Goal: Task Accomplishment & Management: Manage account settings

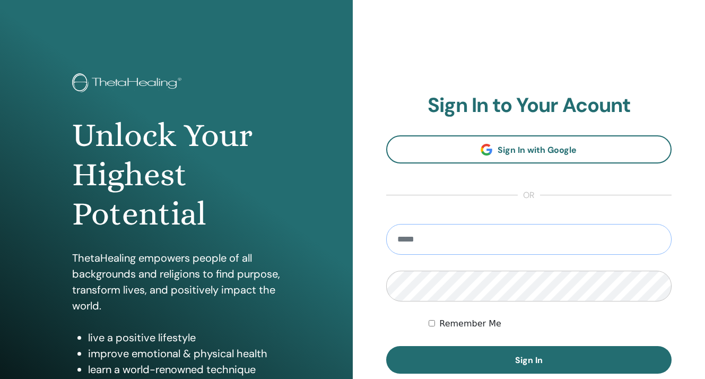
type input "**********"
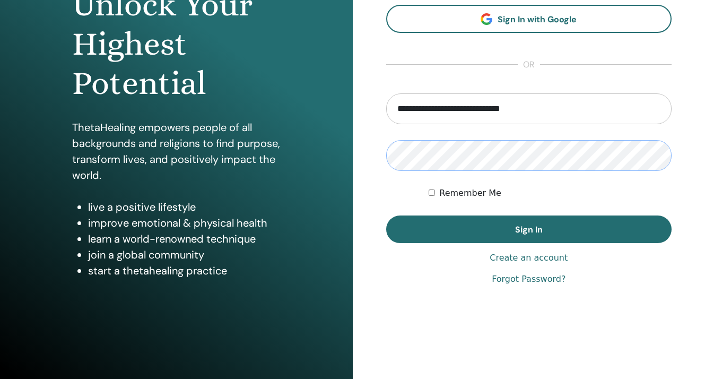
scroll to position [130, 0]
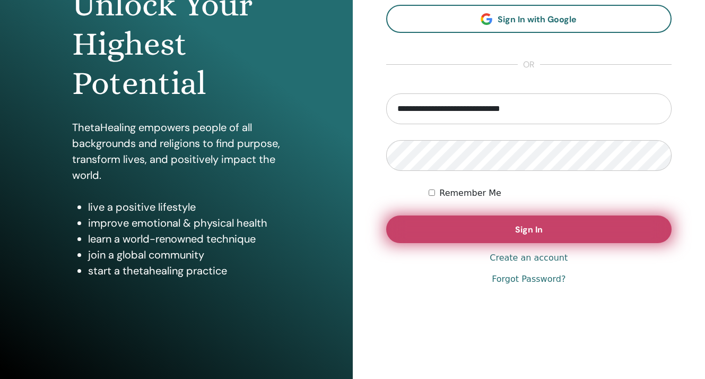
click at [513, 230] on button "Sign In" at bounding box center [529, 229] width 286 height 28
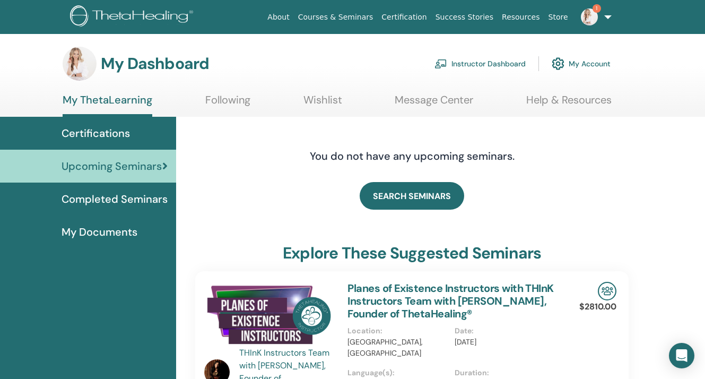
click at [499, 63] on link "Instructor Dashboard" at bounding box center [479, 63] width 91 height 23
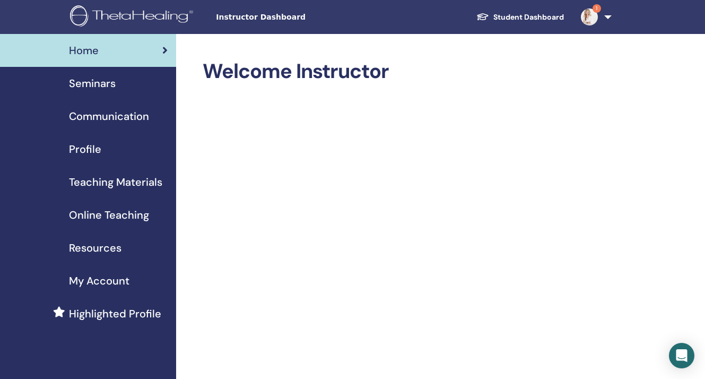
click at [103, 87] on span "Seminars" at bounding box center [92, 83] width 47 height 16
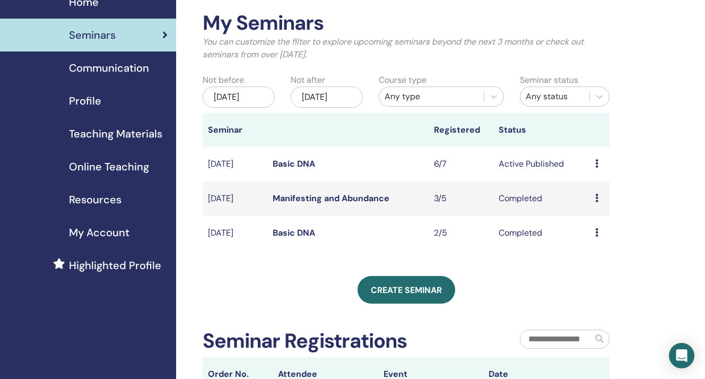
scroll to position [65, 0]
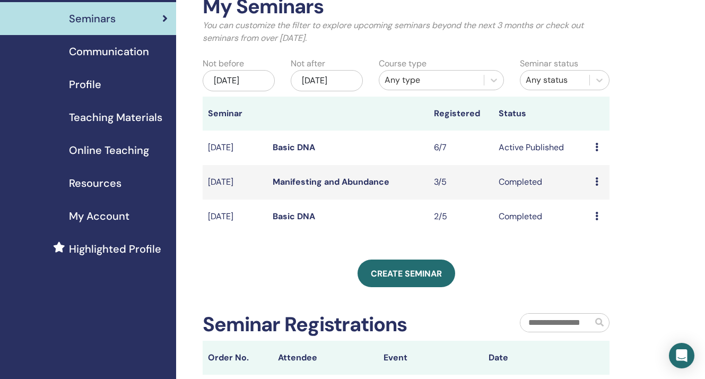
click at [595, 151] on icon at bounding box center [596, 147] width 3 height 8
click at [586, 197] on link "Attendees" at bounding box center [597, 196] width 40 height 11
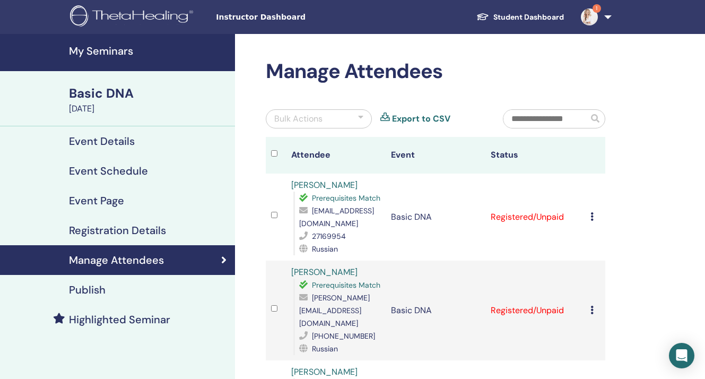
scroll to position [4, 0]
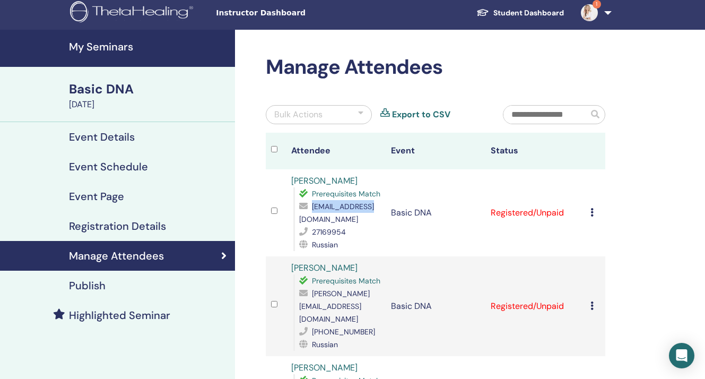
drag, startPoint x: 367, startPoint y: 209, endPoint x: 310, endPoint y: 209, distance: 56.7
click at [310, 209] on div "diwkin@inbox.lv" at bounding box center [339, 212] width 81 height 25
copy div "diwkin@inbox.lv"
drag, startPoint x: 345, startPoint y: 219, endPoint x: 312, endPoint y: 219, distance: 32.9
click at [312, 225] on div "27169954" at bounding box center [339, 231] width 81 height 13
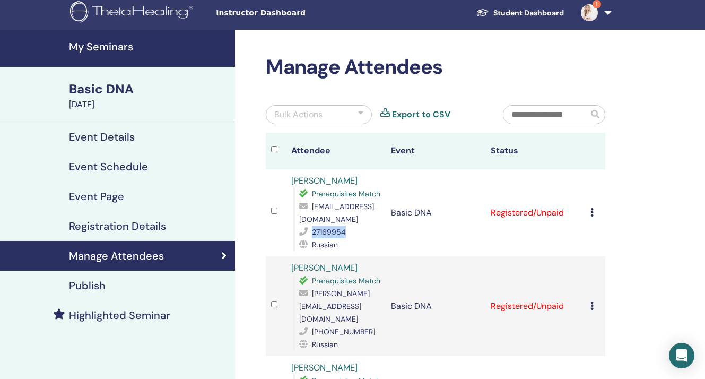
copy span "27169954"
drag, startPoint x: 371, startPoint y: 182, endPoint x: 288, endPoint y: 181, distance: 82.2
click at [288, 181] on td "Diana Beinarovicha Prerequisites Match diwkin@inbox.lv 27169954 Russian" at bounding box center [336, 212] width 100 height 87
copy link "Diana Beinarovicha"
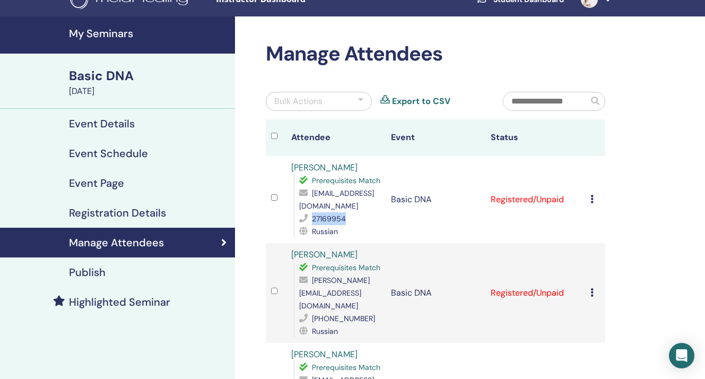
scroll to position [18, 0]
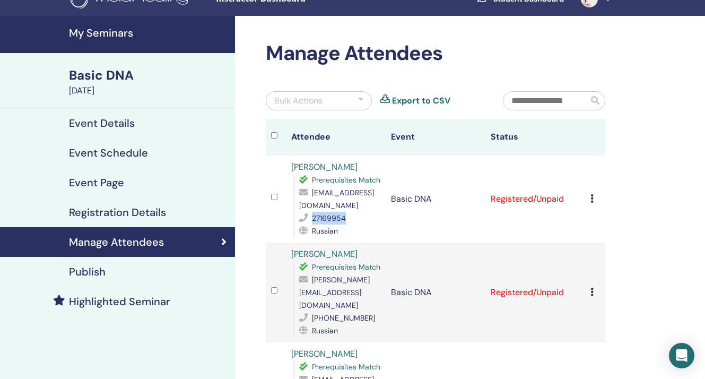
drag, startPoint x: 346, startPoint y: 205, endPoint x: 303, endPoint y: 206, distance: 43.0
click at [303, 212] on div "27169954" at bounding box center [339, 218] width 81 height 13
copy div "27169954"
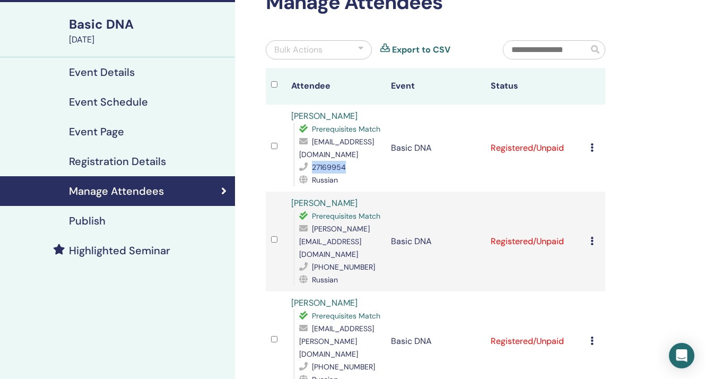
scroll to position [95, 0]
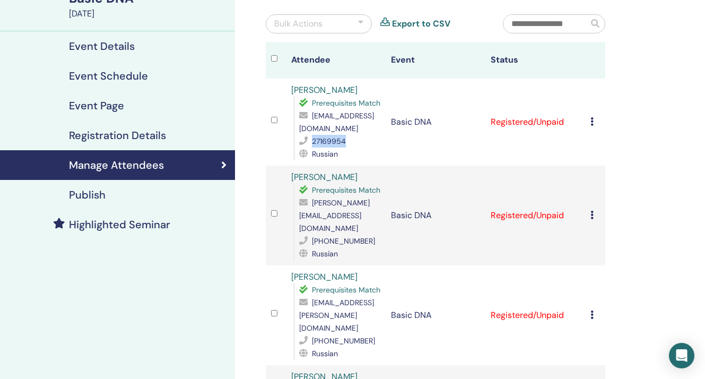
drag, startPoint x: 370, startPoint y: 165, endPoint x: 291, endPoint y: 165, distance: 79.0
click at [291, 171] on div "Kristina Olehnovica Prerequisites Match kristina.olehnovica@gmail.com +37259029…" at bounding box center [335, 215] width 89 height 89
copy link "Kristina Olehnovica"
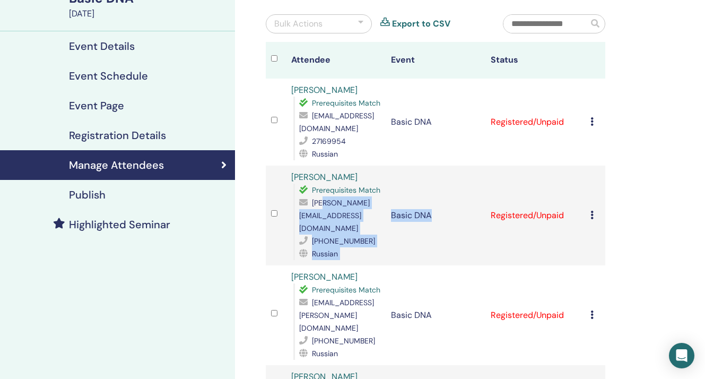
drag, startPoint x: 407, startPoint y: 203, endPoint x: 309, endPoint y: 207, distance: 98.2
click at [309, 207] on tr "Kristina Olehnovica Prerequisites Match kristina.olehnovica@gmail.com +37259029…" at bounding box center [435, 215] width 339 height 100
click at [234, 216] on link "Highlighted Seminar" at bounding box center [117, 224] width 235 height 30
drag, startPoint x: 402, startPoint y: 205, endPoint x: 299, endPoint y: 204, distance: 103.4
click at [299, 204] on span "kristina.olehnovica@gmail.com" at bounding box center [334, 215] width 71 height 35
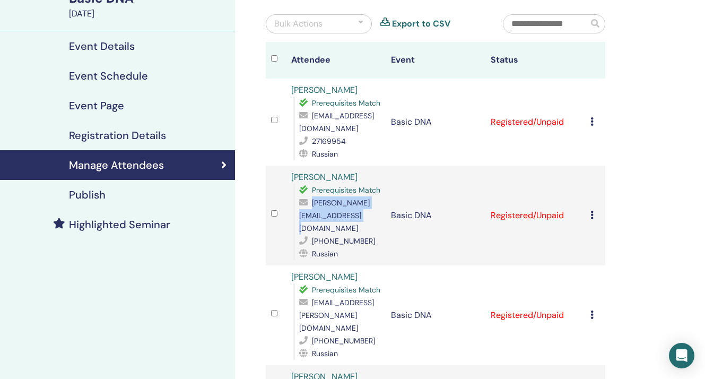
copy span "kristina.olehnovica@gmail.com"
drag, startPoint x: 364, startPoint y: 217, endPoint x: 309, endPoint y: 217, distance: 54.6
click at [309, 234] on div "+37259029825" at bounding box center [339, 240] width 81 height 13
copy div "+37259029825"
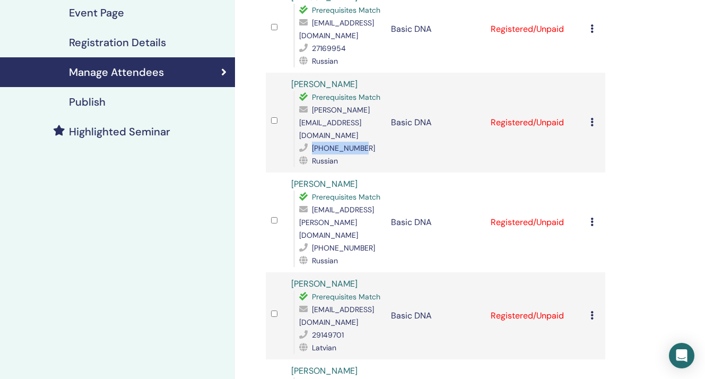
scroll to position [224, 0]
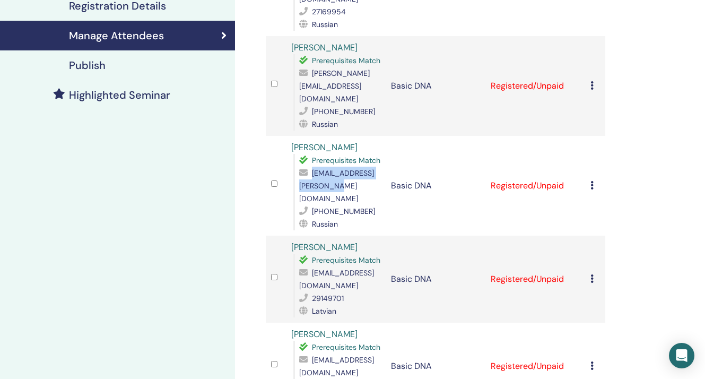
drag, startPoint x: 390, startPoint y: 163, endPoint x: 297, endPoint y: 164, distance: 92.8
click at [297, 164] on div "Prerequisites Match gimranova.alija@gmail.com +37128287527 Russian" at bounding box center [336, 192] width 87 height 76
copy span "gimranova.alija@gmail.com"
drag, startPoint x: 365, startPoint y: 174, endPoint x: 312, endPoint y: 174, distance: 53.0
click at [312, 205] on div "+37128287527" at bounding box center [339, 211] width 81 height 13
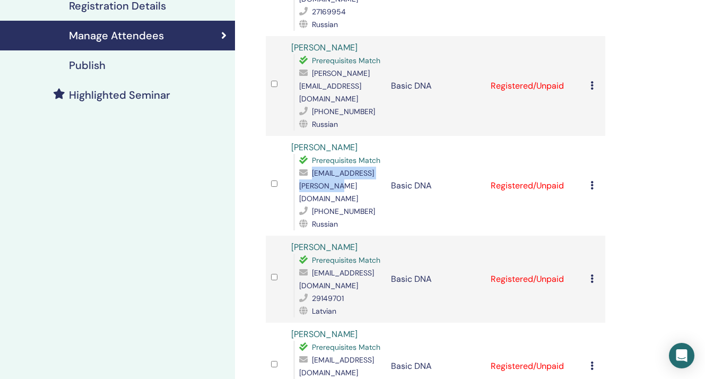
drag, startPoint x: 391, startPoint y: 162, endPoint x: 299, endPoint y: 160, distance: 92.8
click at [299, 168] on span "gimranova.alija@gmail.com" at bounding box center [336, 185] width 75 height 35
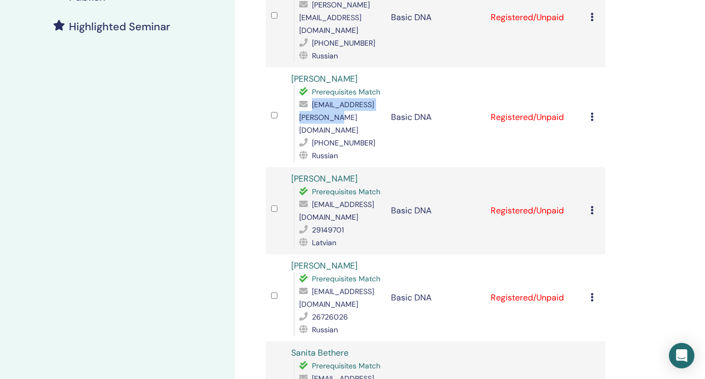
scroll to position [310, 0]
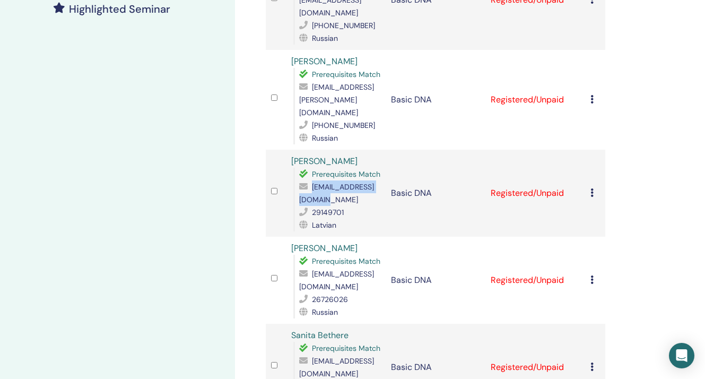
drag, startPoint x: 381, startPoint y: 165, endPoint x: 297, endPoint y: 163, distance: 83.3
click at [297, 168] on div "Prerequisites Match iveta.boluza@gmail.com 29149701 Latvian" at bounding box center [336, 200] width 87 height 64
drag, startPoint x: 345, startPoint y: 174, endPoint x: 312, endPoint y: 175, distance: 32.9
click at [312, 206] on div "29149701" at bounding box center [339, 212] width 81 height 13
drag, startPoint x: 381, startPoint y: 162, endPoint x: 299, endPoint y: 162, distance: 81.7
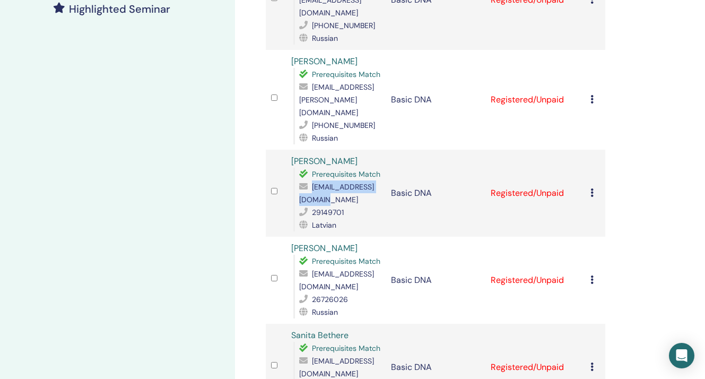
click at [299, 182] on span "iveta.boluza@gmail.com" at bounding box center [336, 193] width 75 height 22
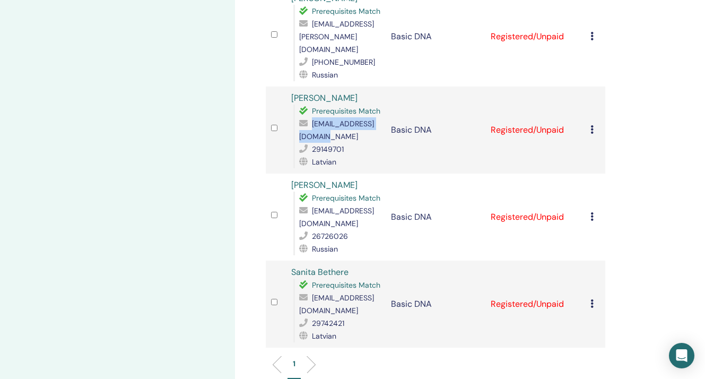
scroll to position [402, 0]
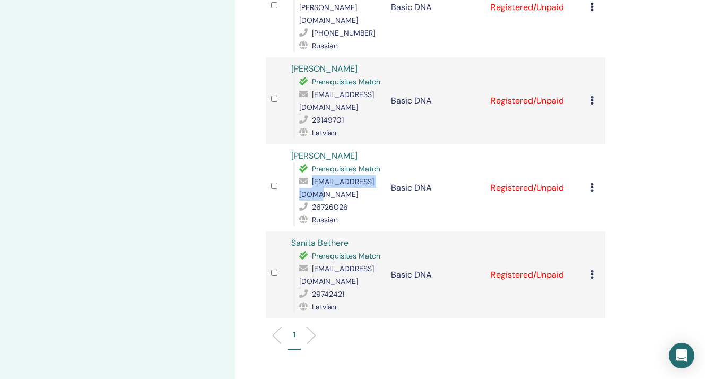
drag, startPoint x: 376, startPoint y: 160, endPoint x: 300, endPoint y: 159, distance: 75.8
click at [300, 175] on div "58litvolga@gmail.com" at bounding box center [339, 187] width 81 height 25
drag, startPoint x: 348, startPoint y: 169, endPoint x: 312, endPoint y: 169, distance: 36.6
click at [312, 200] on div "26726026" at bounding box center [339, 206] width 81 height 13
drag, startPoint x: 345, startPoint y: 82, endPoint x: 312, endPoint y: 82, distance: 32.9
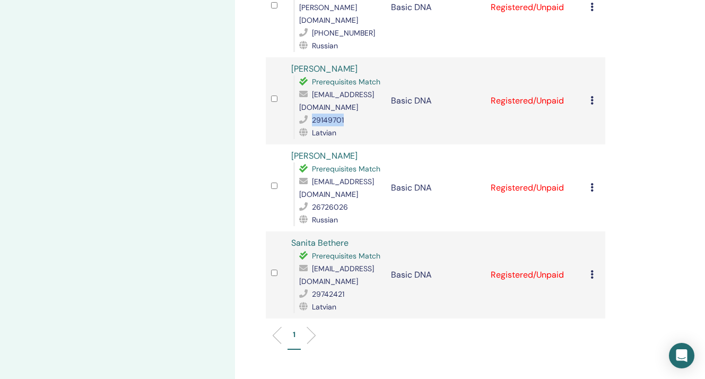
click at [312, 113] on div "29149701" at bounding box center [339, 119] width 81 height 13
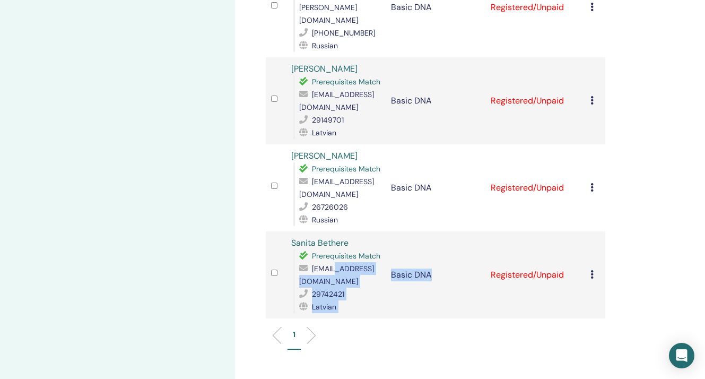
drag, startPoint x: 393, startPoint y: 245, endPoint x: 322, endPoint y: 245, distance: 70.5
click at [322, 245] on tr "Sanita Bethere Prerequisites Match bethere.sanita@gmail.com 29742421 Latvian Ba…" at bounding box center [435, 274] width 339 height 87
click at [334, 289] on span "29742421" at bounding box center [328, 294] width 32 height 10
drag, startPoint x: 299, startPoint y: 243, endPoint x: 391, endPoint y: 245, distance: 92.3
click at [391, 245] on tr "Sanita Bethere Prerequisites Match bethere.sanita@gmail.com 29742421 Latvian Ba…" at bounding box center [435, 274] width 339 height 87
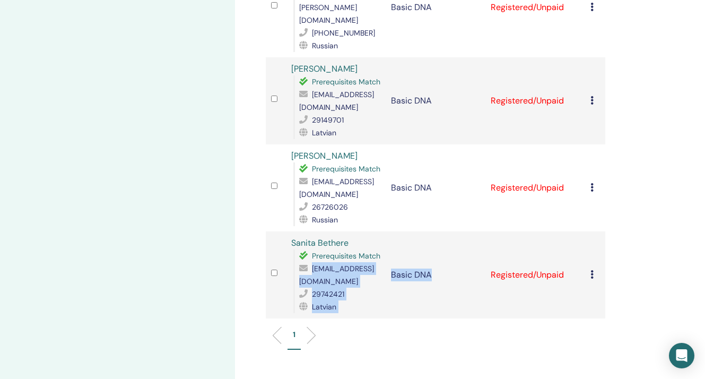
click at [374, 264] on span "bethere.sanita@gmail.com" at bounding box center [336, 275] width 75 height 22
click at [299, 264] on span "bethere.sanita@gmail.com" at bounding box center [336, 275] width 75 height 22
drag, startPoint x: 299, startPoint y: 242, endPoint x: 388, endPoint y: 244, distance: 89.1
click at [374, 264] on span "bethere.sanita@gmail.com" at bounding box center [336, 275] width 75 height 22
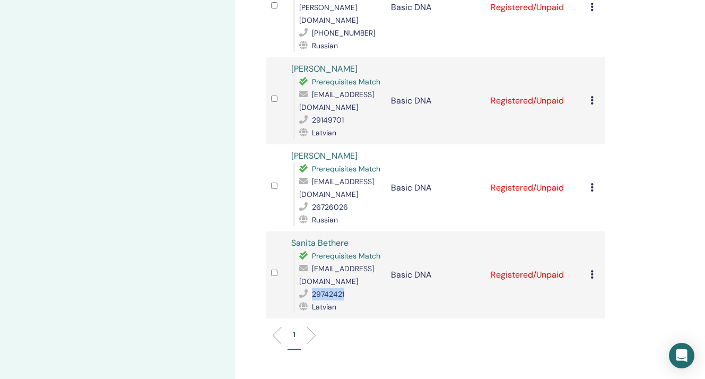
drag, startPoint x: 344, startPoint y: 257, endPoint x: 312, endPoint y: 256, distance: 31.8
click at [312, 287] on div "29742421" at bounding box center [339, 293] width 81 height 13
drag, startPoint x: 349, startPoint y: 204, endPoint x: 318, endPoint y: 205, distance: 30.8
click at [318, 236] on div "Sanita Bethere Prerequisites Match bethere.sanita@gmail.com 29742421 Latvian" at bounding box center [335, 274] width 89 height 76
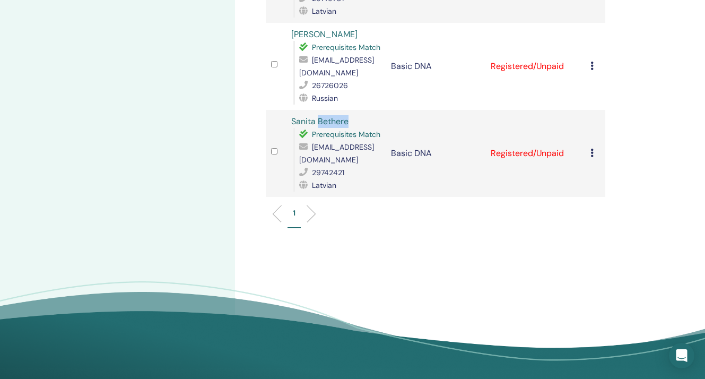
scroll to position [601, 0]
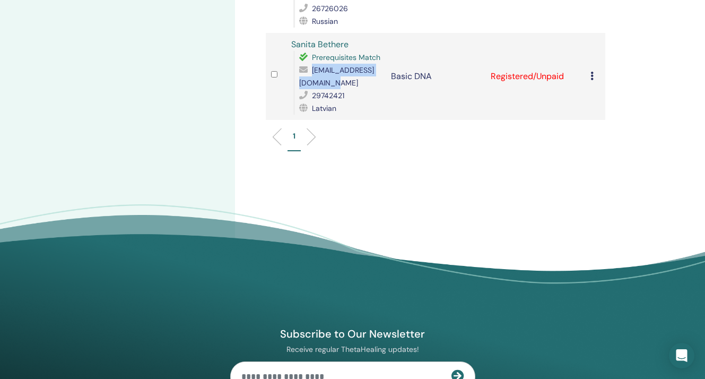
drag, startPoint x: 390, startPoint y: 46, endPoint x: 300, endPoint y: 45, distance: 90.7
click at [300, 65] on span "bethere.sanita@gmail.com" at bounding box center [336, 76] width 75 height 22
drag, startPoint x: 343, startPoint y: 58, endPoint x: 312, endPoint y: 58, distance: 30.8
click at [312, 91] on span "29742421" at bounding box center [328, 96] width 32 height 10
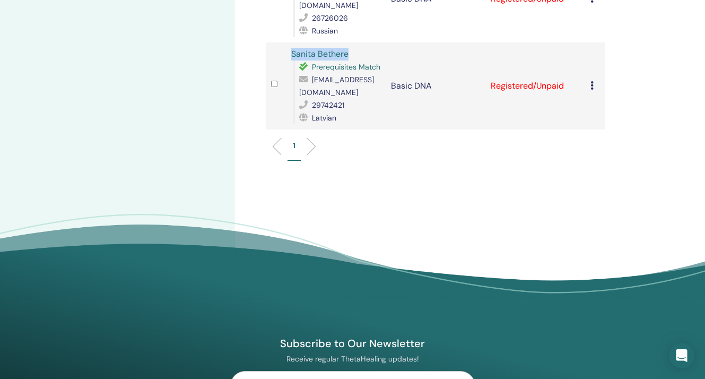
drag, startPoint x: 352, startPoint y: 17, endPoint x: 290, endPoint y: 17, distance: 61.5
click at [291, 48] on div "Sanita Bethere Prerequisites Match bethere.sanita@gmail.com 29742421 Latvian" at bounding box center [335, 86] width 89 height 76
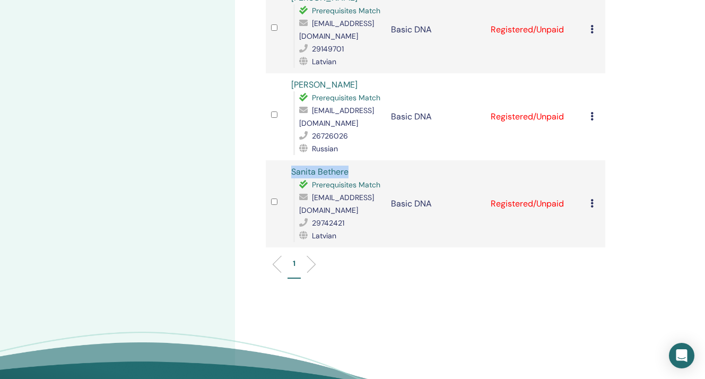
scroll to position [470, 0]
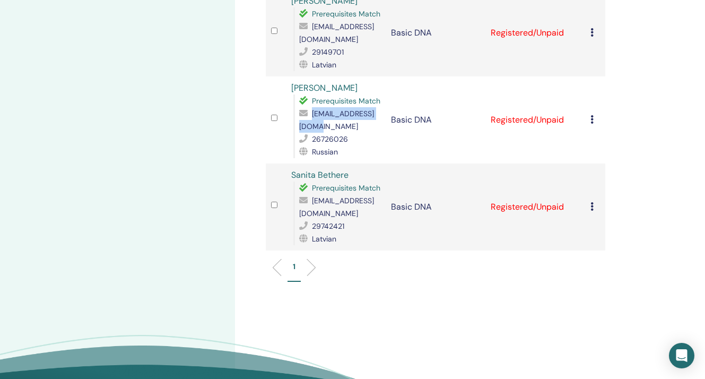
drag, startPoint x: 379, startPoint y: 90, endPoint x: 300, endPoint y: 88, distance: 79.6
click at [300, 107] on div "58litvolga@gmail.com" at bounding box center [339, 119] width 81 height 25
drag, startPoint x: 346, startPoint y: 101, endPoint x: 313, endPoint y: 102, distance: 32.3
click at [313, 134] on span "26726026" at bounding box center [330, 139] width 36 height 10
drag, startPoint x: 349, startPoint y: 50, endPoint x: 293, endPoint y: 51, distance: 56.2
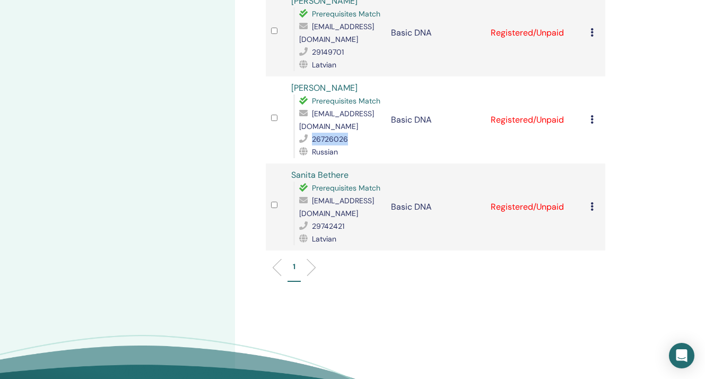
click at [293, 82] on div "Olga Litvinova Prerequisites Match 58litvolga@gmail.com 26726026 Russian" at bounding box center [335, 120] width 89 height 76
click at [591, 202] on icon at bounding box center [591, 206] width 3 height 8
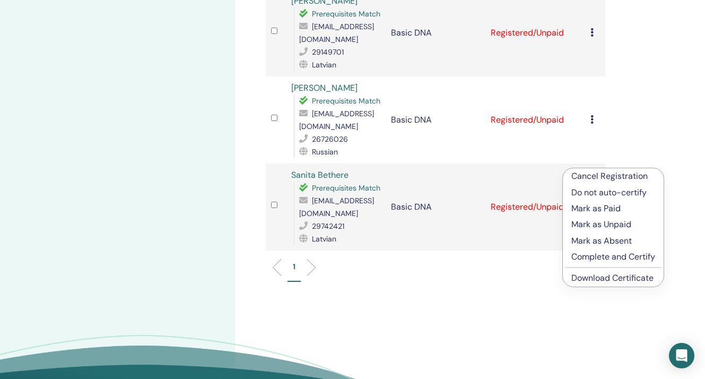
click at [593, 279] on link "Download Certificate" at bounding box center [612, 277] width 82 height 11
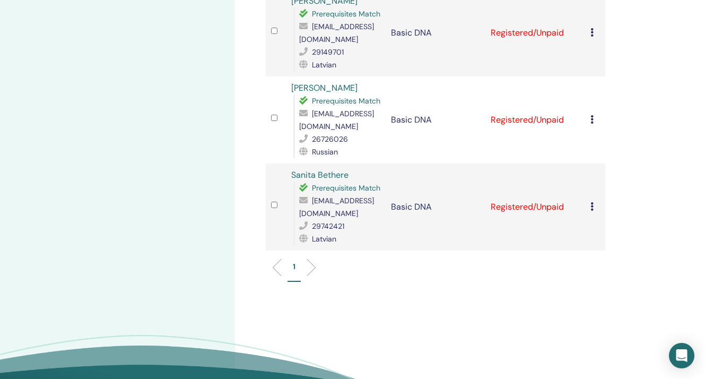
scroll to position [441, 0]
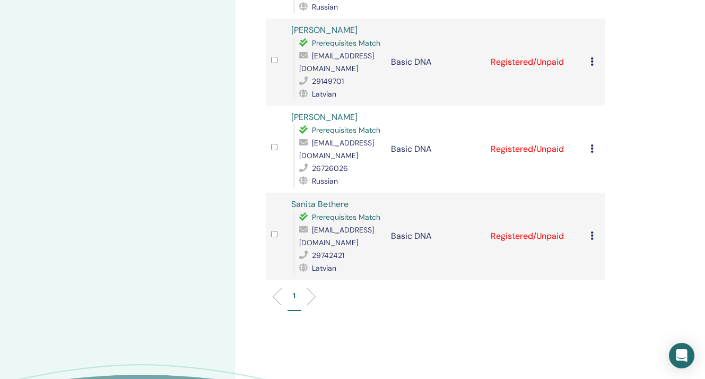
click at [590, 144] on icon at bounding box center [591, 148] width 3 height 8
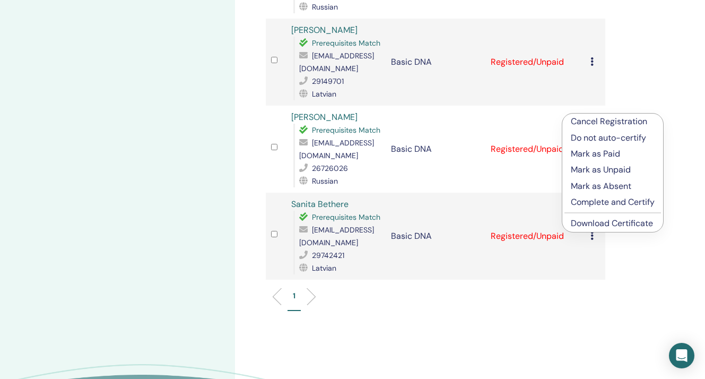
click at [590, 221] on link "Download Certificate" at bounding box center [612, 222] width 82 height 11
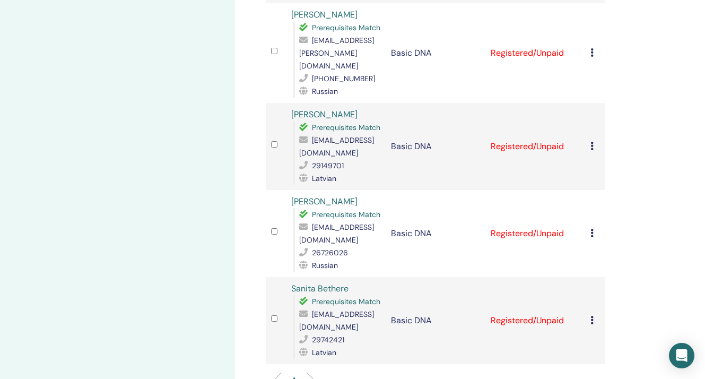
scroll to position [355, 0]
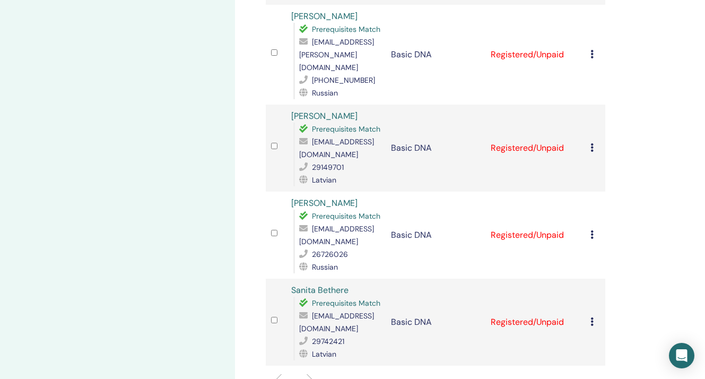
click at [593, 143] on icon at bounding box center [591, 147] width 3 height 8
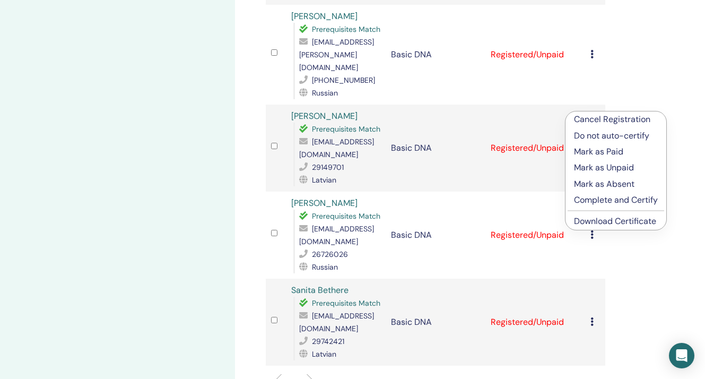
click at [594, 220] on link "Download Certificate" at bounding box center [615, 220] width 82 height 11
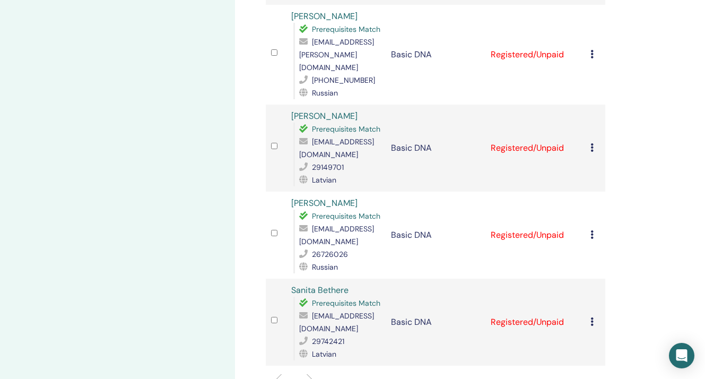
scroll to position [278, 0]
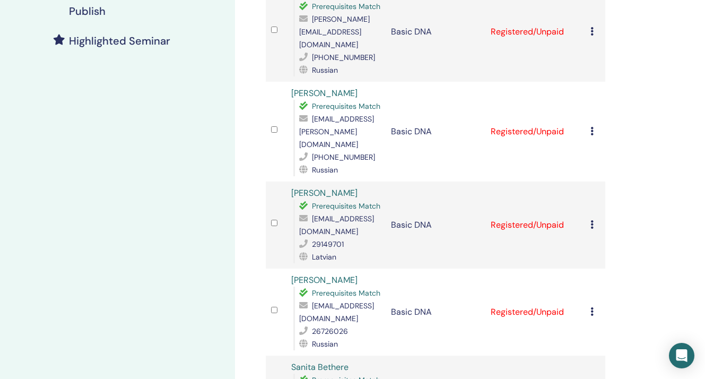
click at [592, 127] on icon at bounding box center [591, 131] width 3 height 8
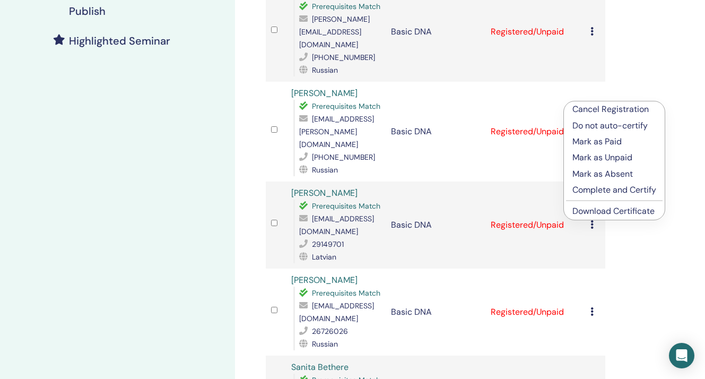
click at [589, 210] on link "Download Certificate" at bounding box center [613, 210] width 82 height 11
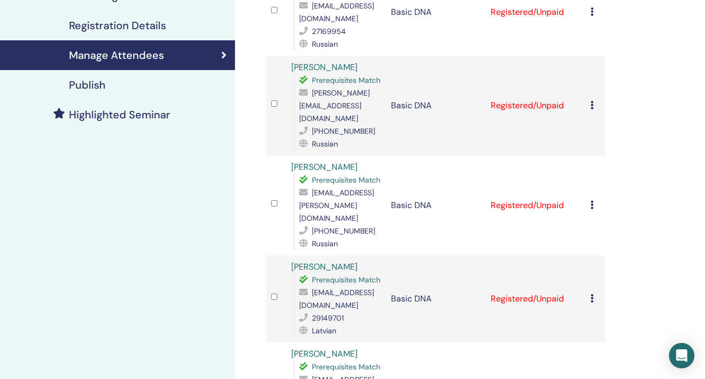
scroll to position [203, 0]
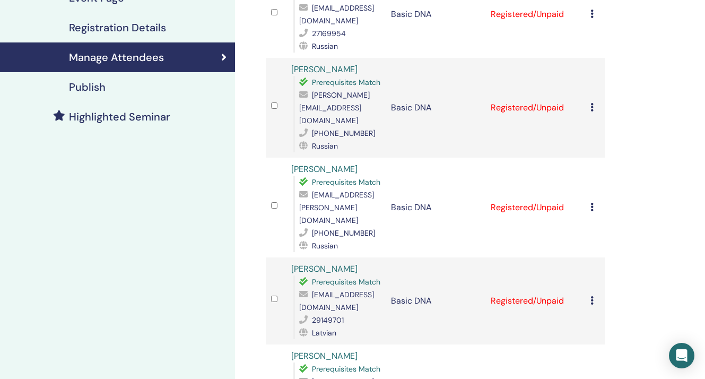
click at [593, 103] on icon at bounding box center [591, 107] width 3 height 8
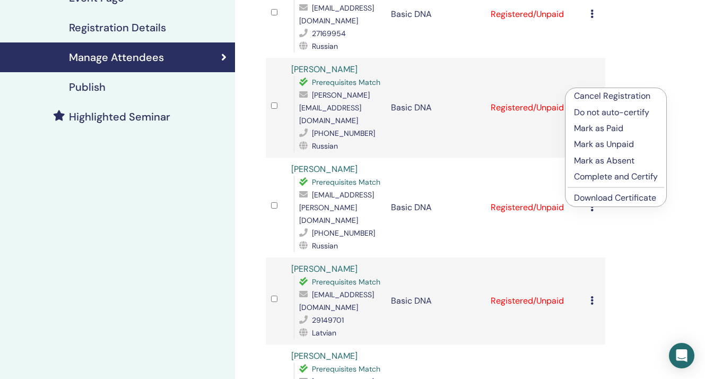
click at [590, 196] on link "Download Certificate" at bounding box center [615, 197] width 82 height 11
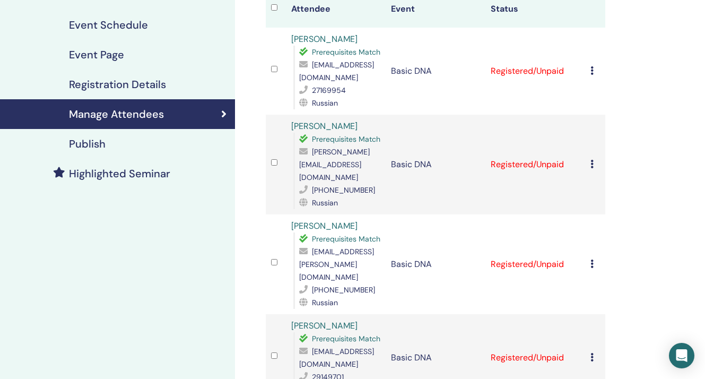
scroll to position [143, 0]
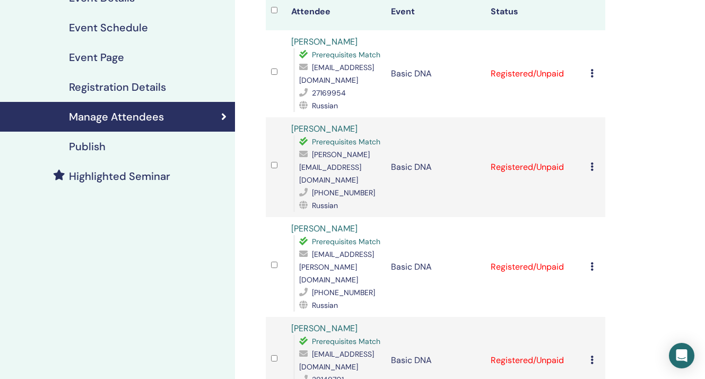
click at [590, 71] on icon at bounding box center [591, 73] width 3 height 8
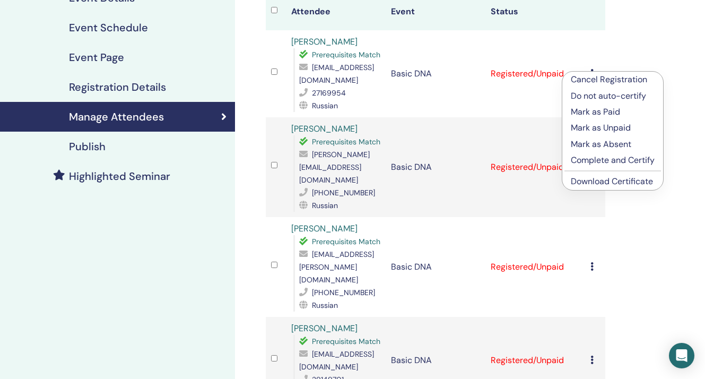
click at [582, 183] on link "Download Certificate" at bounding box center [612, 180] width 82 height 11
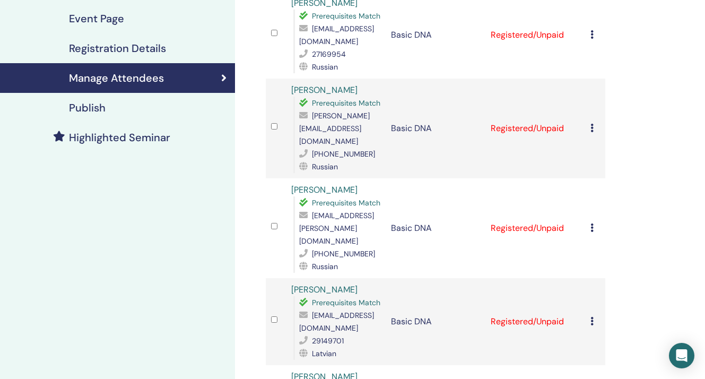
scroll to position [464, 0]
